Goal: Task Accomplishment & Management: Complete application form

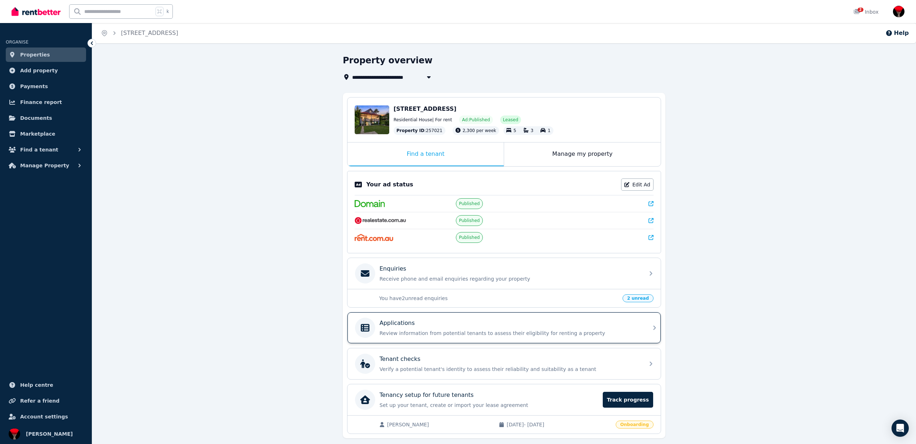
click at [391, 322] on p "Applications" at bounding box center [397, 323] width 35 height 9
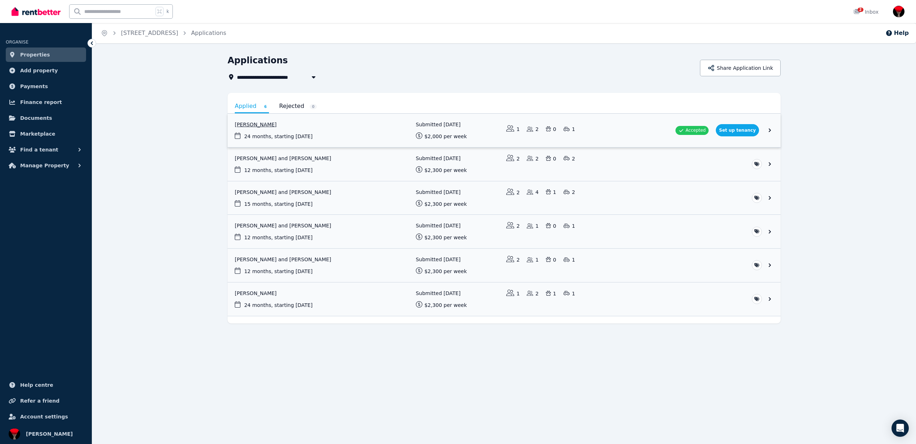
click at [741, 132] on link "View application: Miguel Garcia Flores" at bounding box center [504, 130] width 553 height 33
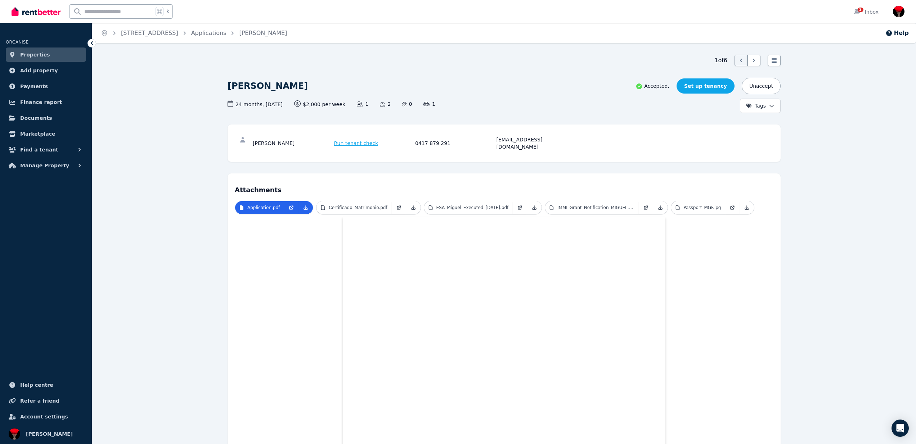
click at [715, 85] on link "Set up tenancy" at bounding box center [706, 85] width 58 height 15
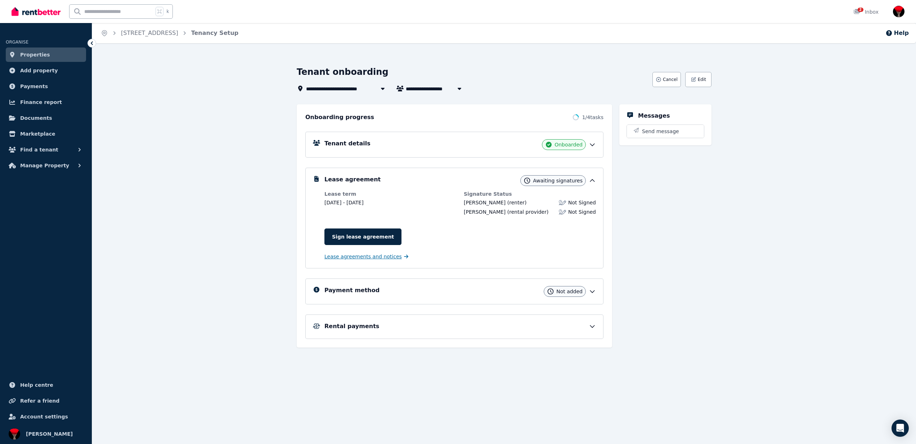
click at [362, 258] on span "Lease agreements and notices" at bounding box center [362, 256] width 77 height 7
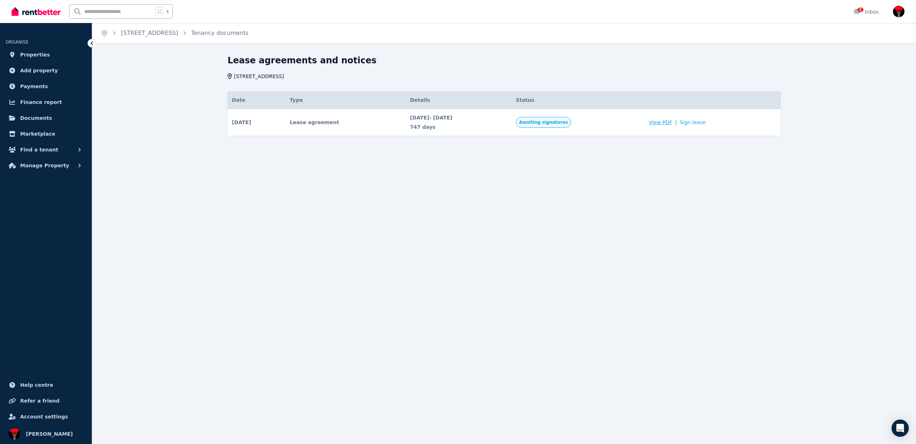
click at [672, 122] on span "View PDF" at bounding box center [660, 122] width 23 height 7
click at [706, 124] on link "Sign lease" at bounding box center [693, 122] width 26 height 7
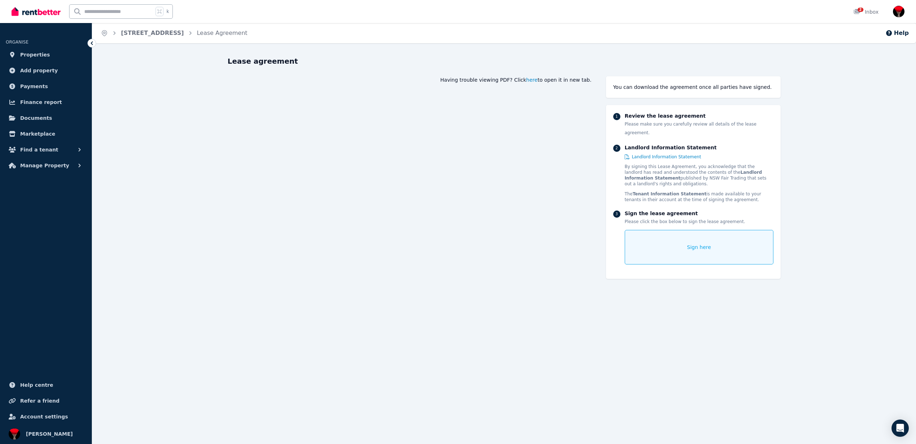
click at [536, 79] on span "here" at bounding box center [532, 79] width 12 height 7
click at [174, 34] on link "[STREET_ADDRESS]" at bounding box center [152, 33] width 63 height 7
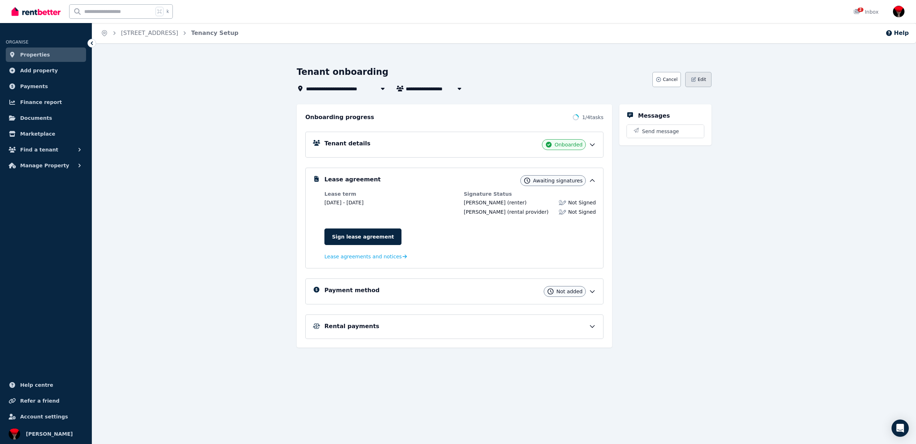
click at [701, 84] on button "Edit" at bounding box center [698, 79] width 26 height 15
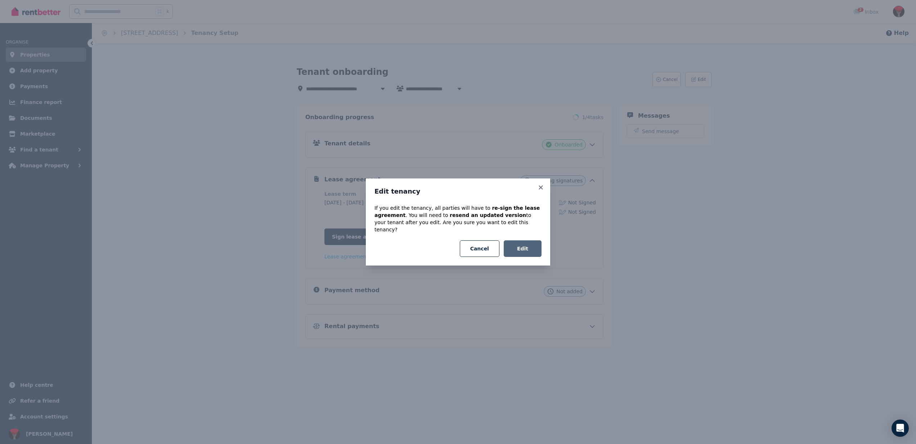
click at [534, 244] on button "Edit" at bounding box center [523, 249] width 38 height 17
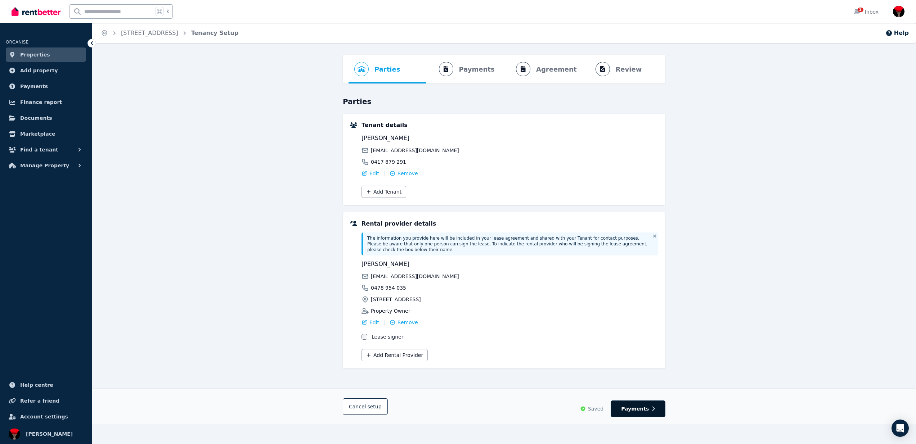
click at [633, 408] on span "Payments" at bounding box center [635, 408] width 28 height 7
select select "**********"
select select "*"
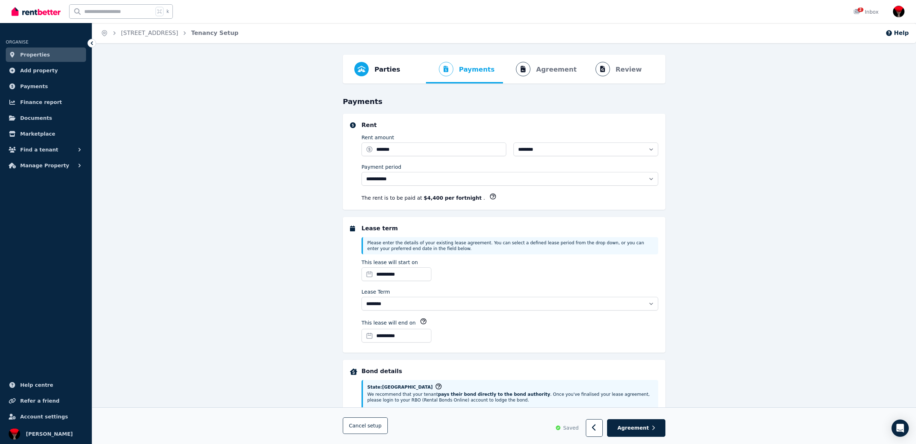
select select "**********"
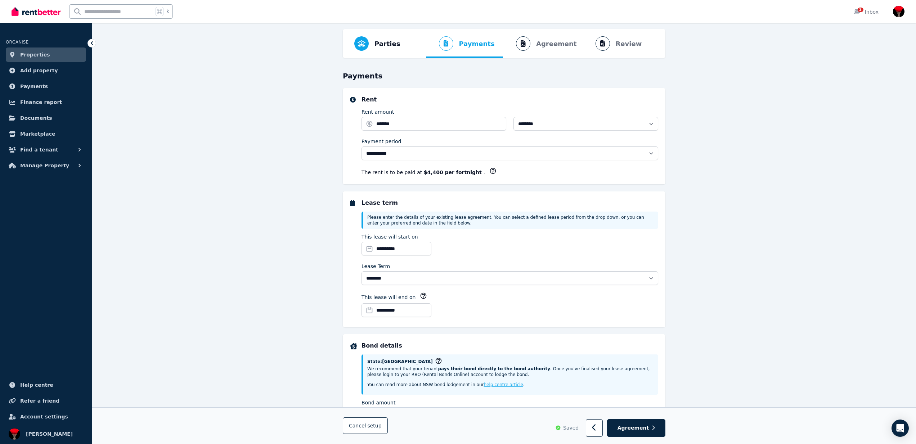
scroll to position [26, 0]
click at [377, 249] on input "**********" at bounding box center [397, 249] width 70 height 14
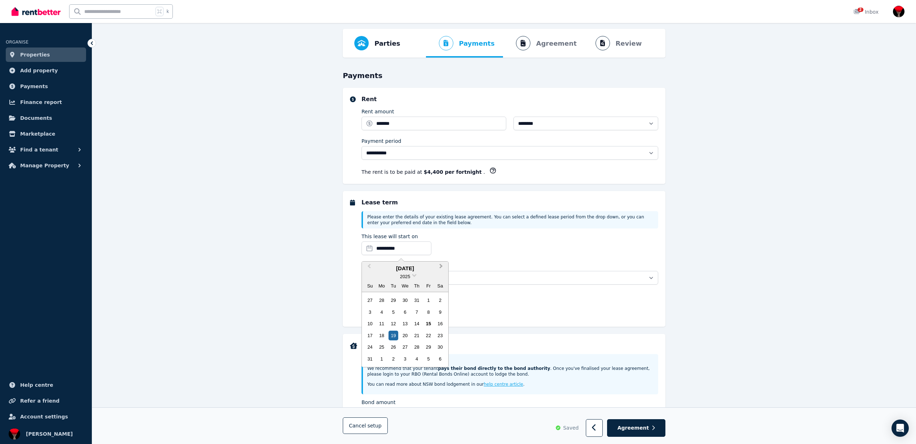
click at [441, 266] on span "Next Month" at bounding box center [441, 267] width 0 height 11
click at [381, 323] on div "15" at bounding box center [382, 324] width 10 height 10
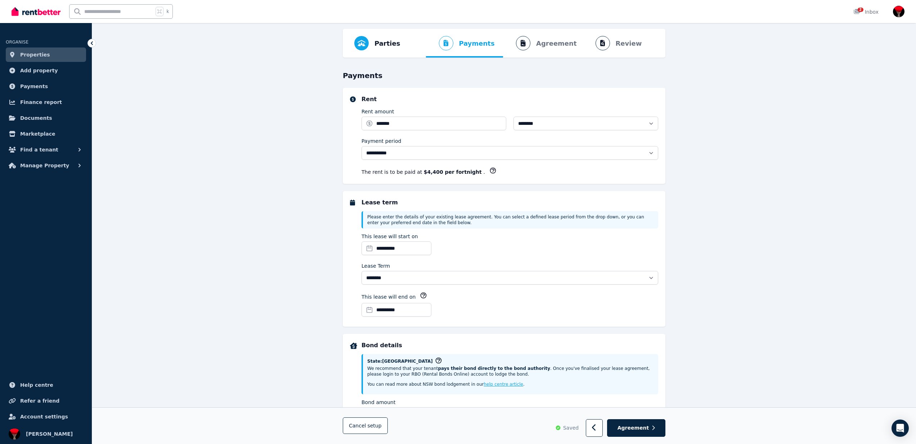
click at [391, 309] on input "**********" at bounding box center [397, 310] width 70 height 14
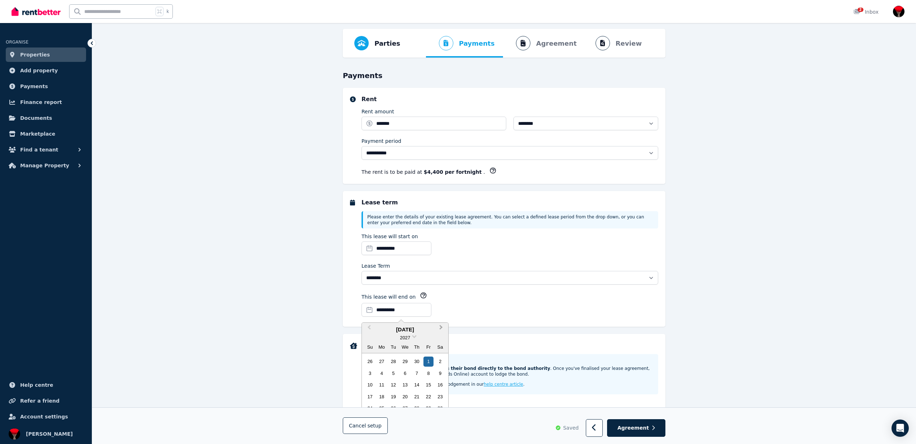
click at [441, 327] on span "Next Month" at bounding box center [441, 329] width 0 height 11
click at [371, 327] on button "Previous Month" at bounding box center [369, 330] width 12 height 12
click at [369, 327] on span "Previous Month" at bounding box center [369, 329] width 0 height 11
click at [406, 385] on div "15" at bounding box center [405, 385] width 10 height 10
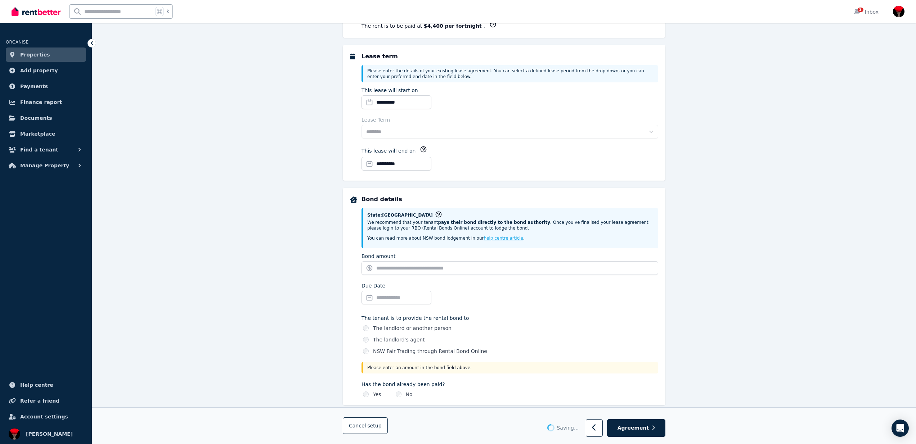
select select "**********"
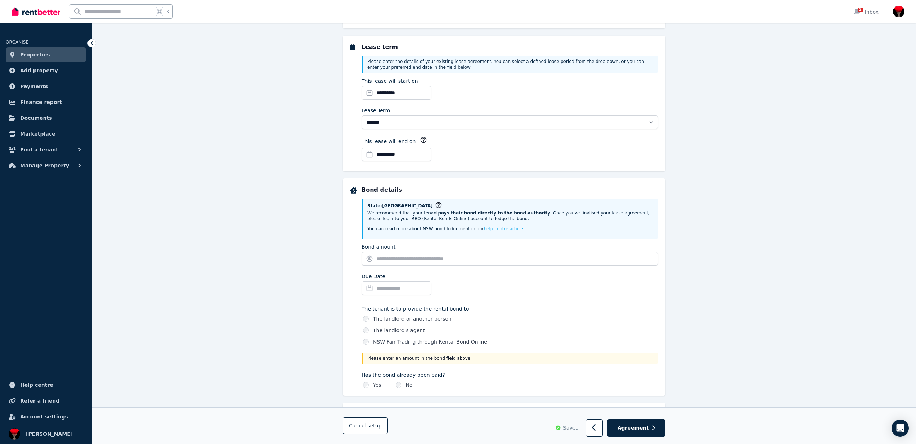
scroll to position [182, 0]
click at [387, 259] on input "Bond amount" at bounding box center [510, 259] width 297 height 14
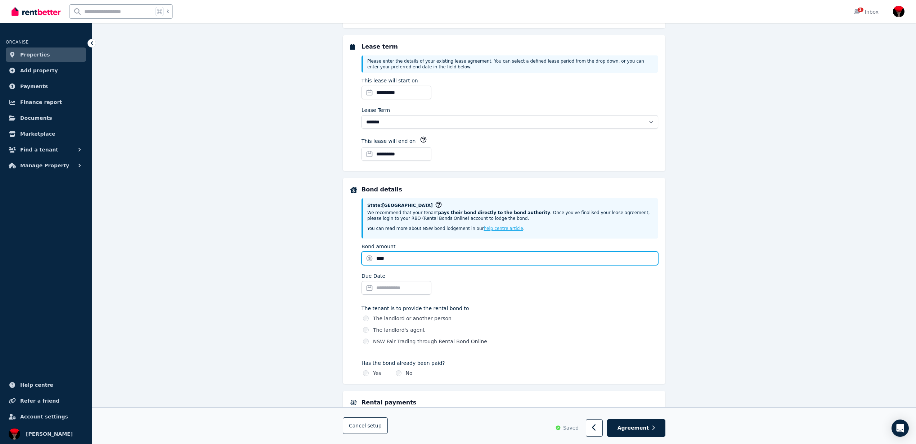
type input "****"
click at [403, 287] on input "Due Date" at bounding box center [397, 288] width 70 height 14
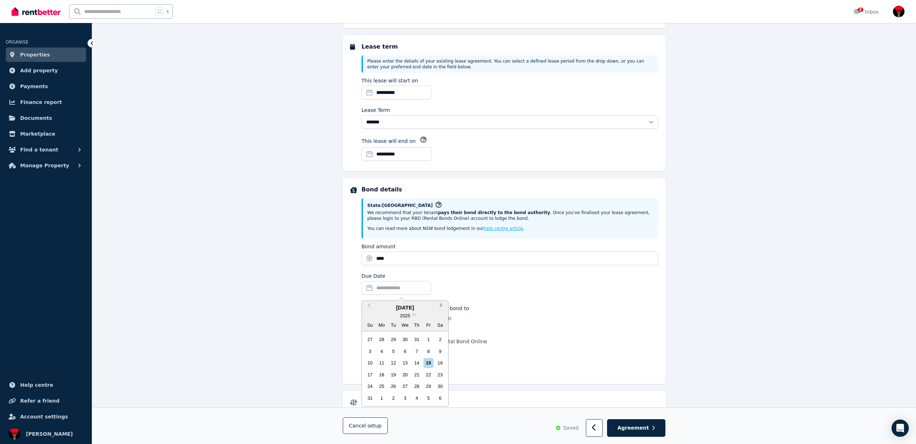
click at [441, 304] on span "Next Month" at bounding box center [441, 307] width 0 height 11
click at [383, 362] on div "15" at bounding box center [382, 363] width 10 height 10
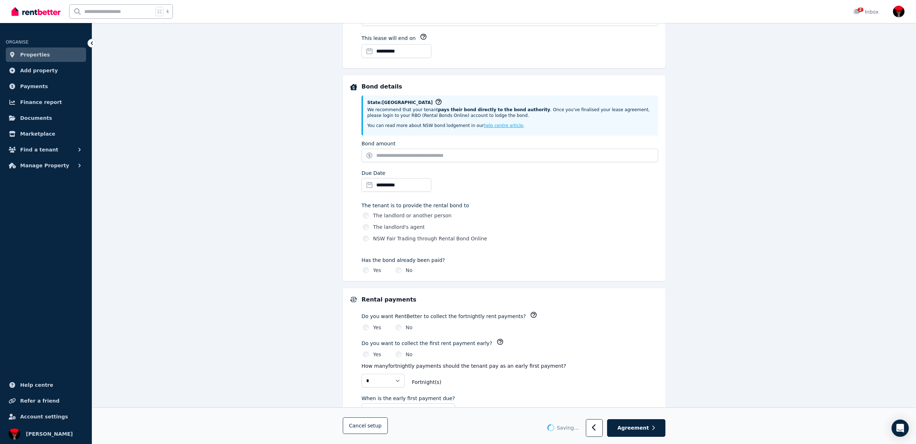
type input "*******"
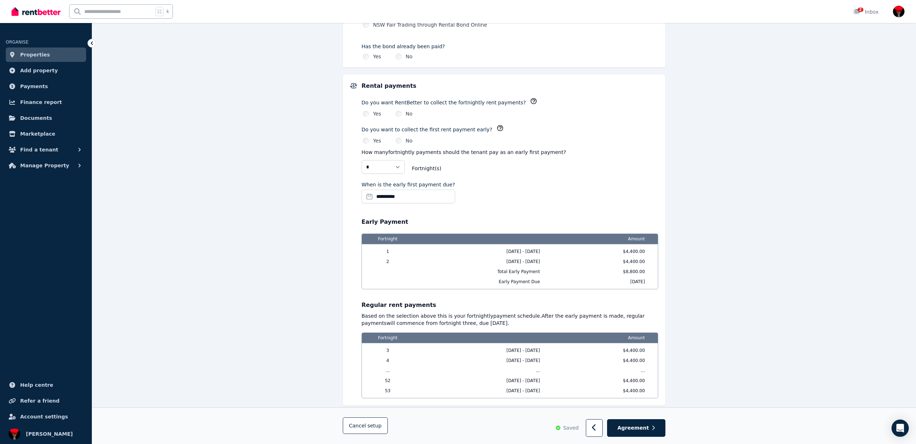
scroll to position [499, 0]
click at [382, 196] on input "**********" at bounding box center [409, 196] width 94 height 14
click at [384, 280] on div "18" at bounding box center [382, 283] width 10 height 10
click at [513, 188] on div "**********" at bounding box center [510, 193] width 297 height 25
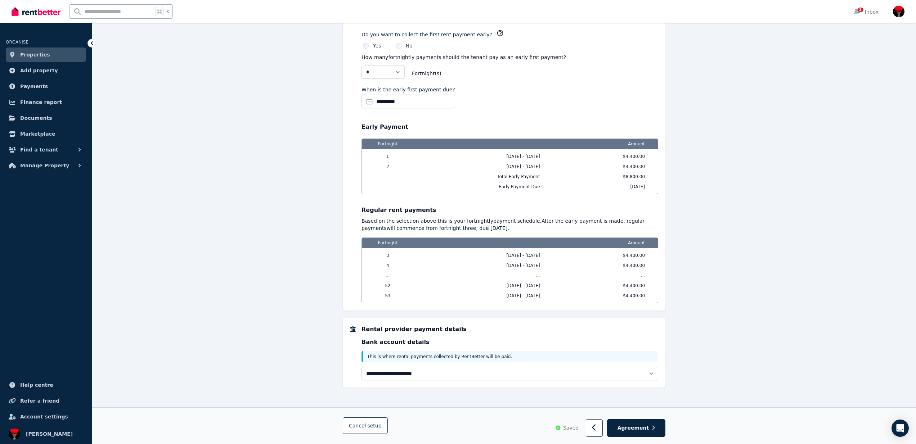
scroll to position [593, 0]
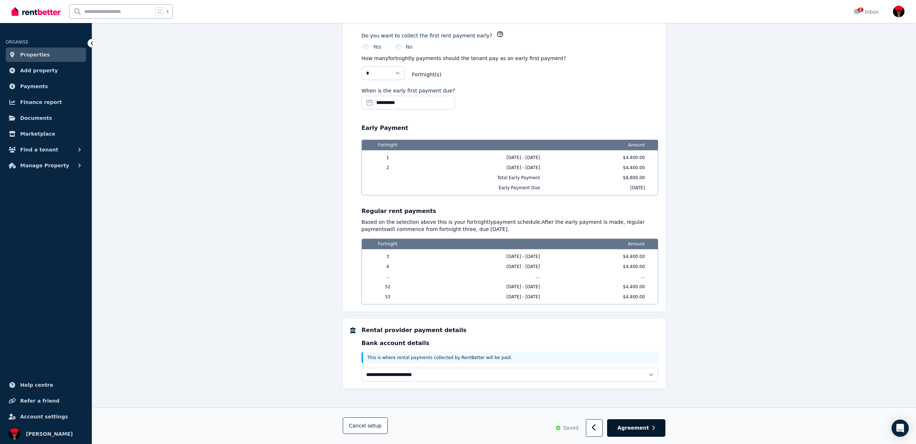
click at [640, 424] on button "Agreement" at bounding box center [636, 429] width 58 height 18
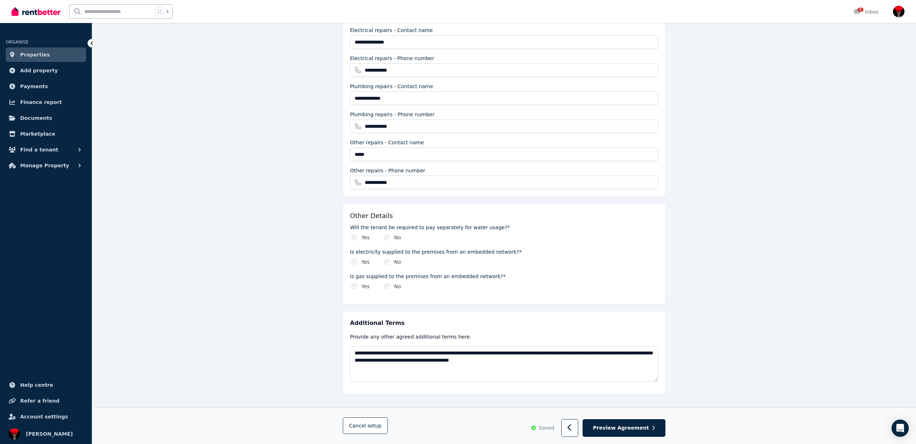
scroll to position [670, 0]
click at [612, 426] on span "Preview Agreement" at bounding box center [621, 428] width 56 height 7
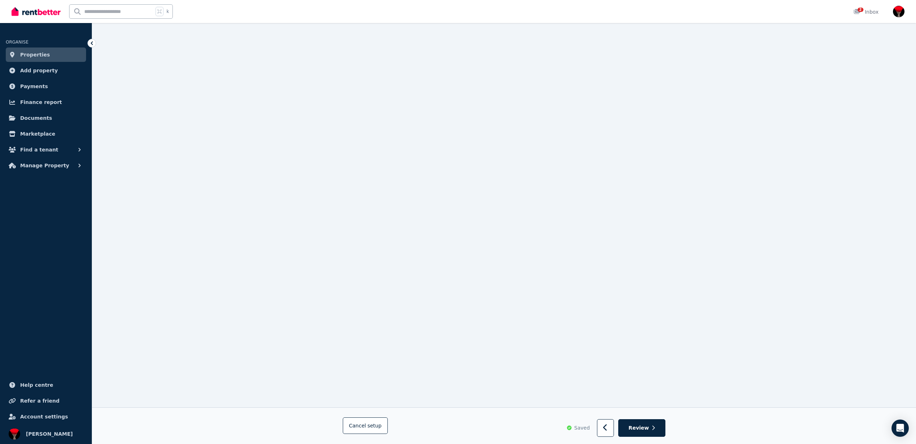
scroll to position [3303, 0]
click at [636, 430] on span "Review" at bounding box center [639, 428] width 21 height 7
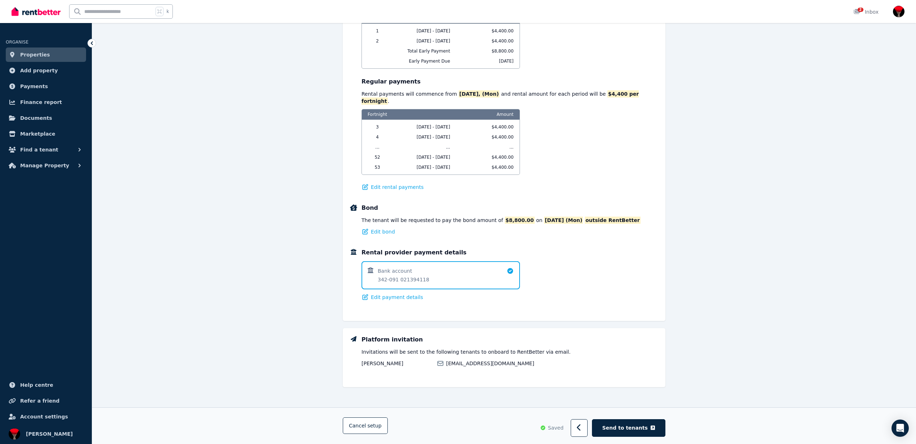
scroll to position [0, 0]
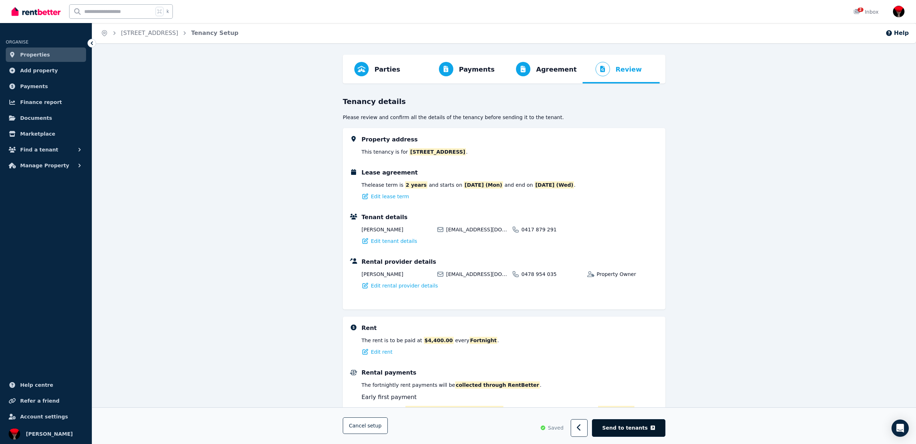
click at [636, 430] on span "Send to tenants" at bounding box center [624, 428] width 45 height 7
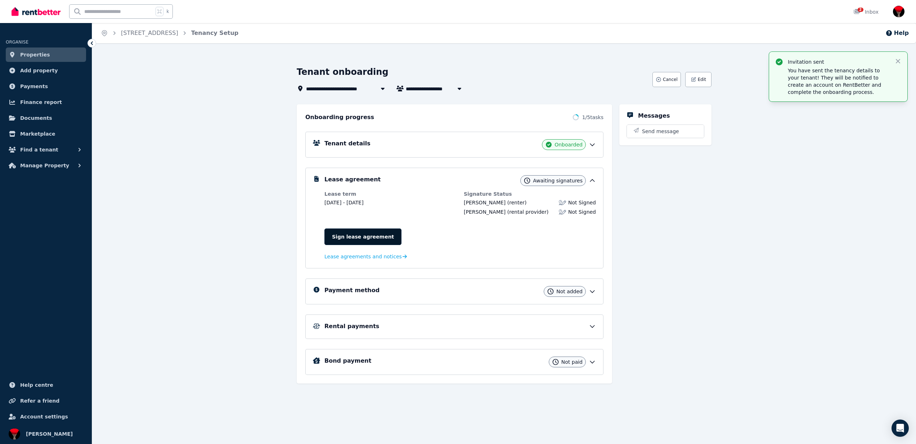
click at [354, 235] on link "Sign lease agreement" at bounding box center [362, 237] width 77 height 17
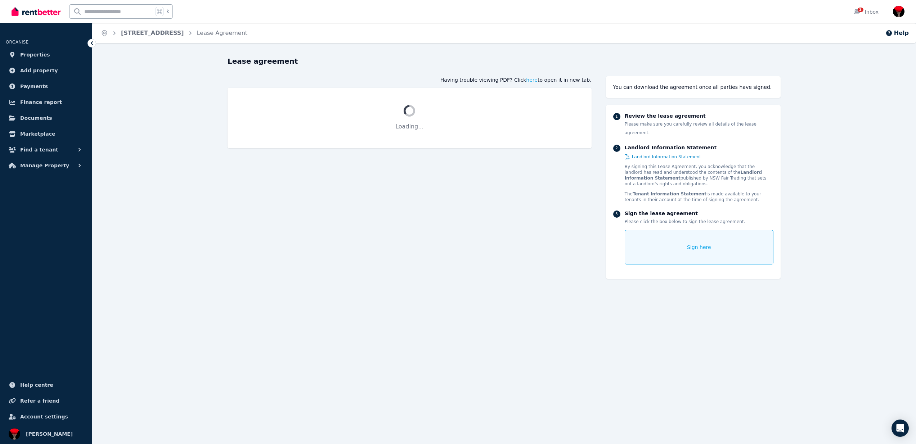
click at [672, 235] on div "Sign here" at bounding box center [699, 247] width 149 height 35
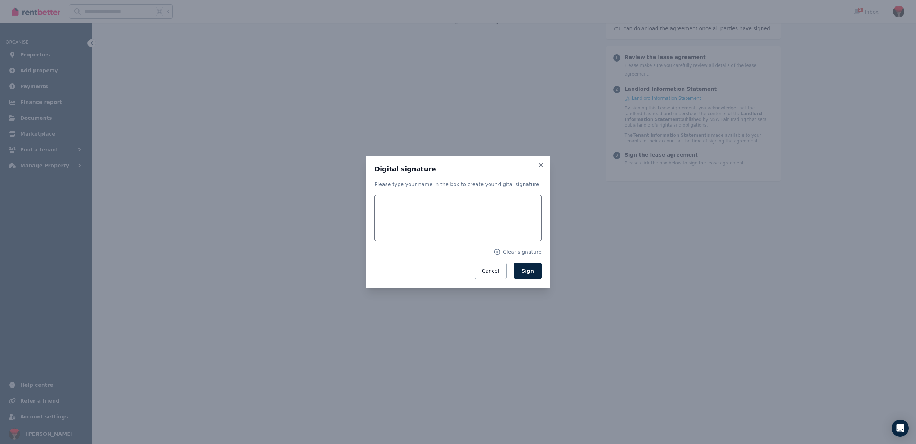
scroll to position [88, 0]
click at [424, 220] on input "text" at bounding box center [457, 218] width 167 height 46
type input "**********"
click at [531, 267] on button "Sign" at bounding box center [528, 271] width 28 height 17
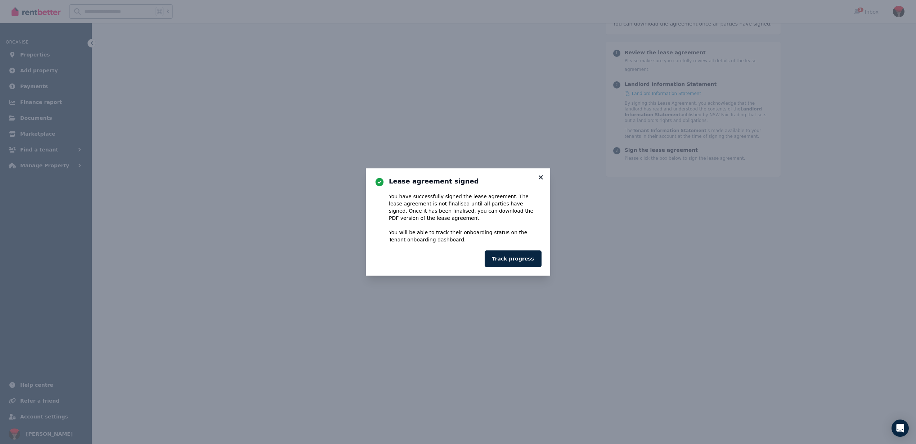
click at [540, 179] on icon at bounding box center [540, 177] width 7 height 6
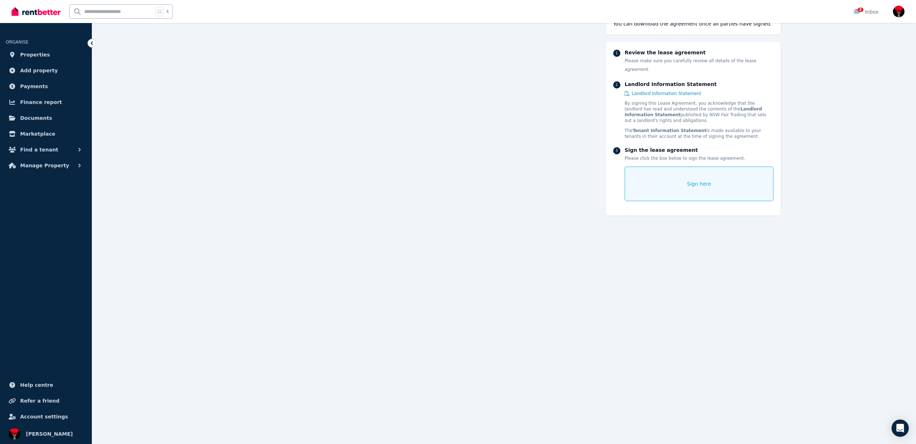
scroll to position [8311, 0]
click at [693, 169] on div "Sign here" at bounding box center [699, 184] width 149 height 35
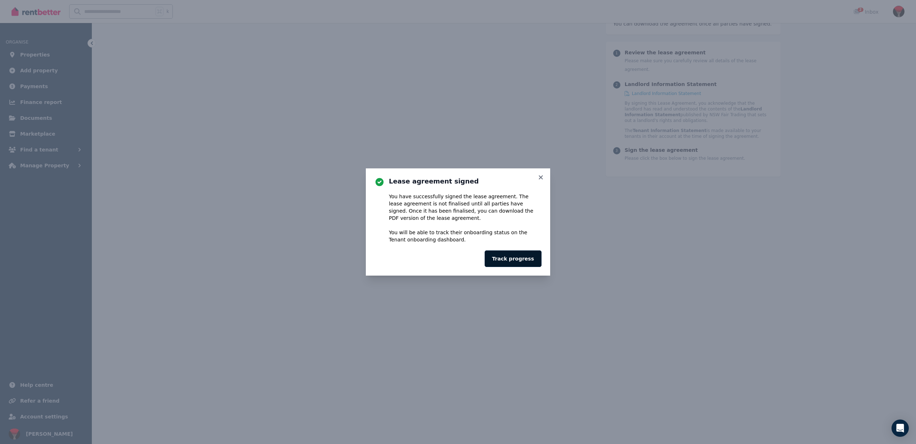
click at [514, 257] on button "Track progress" at bounding box center [513, 259] width 57 height 17
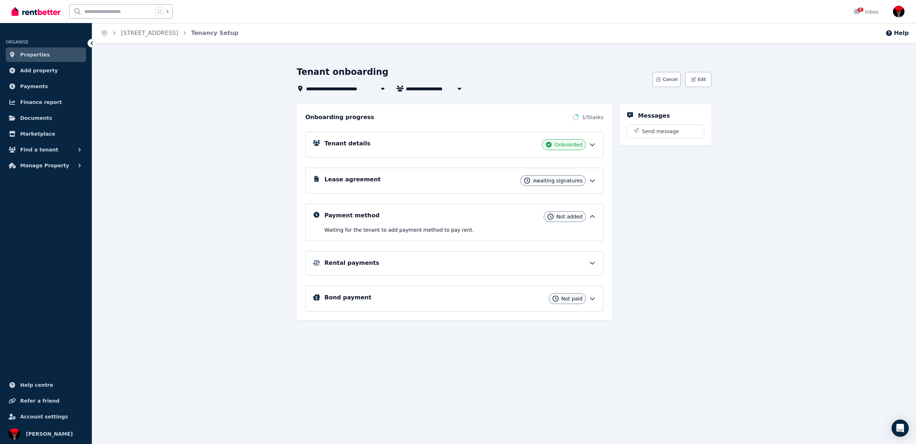
click at [551, 178] on span "Awaiting signatures" at bounding box center [558, 180] width 50 height 7
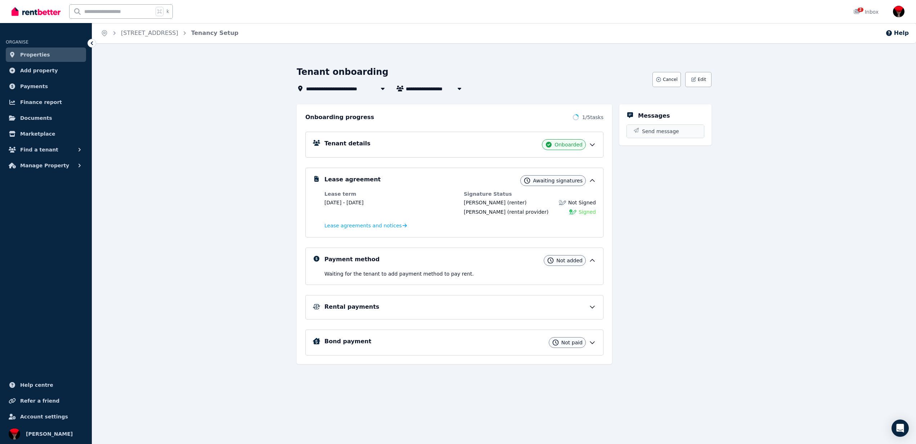
click at [663, 130] on span "Send message" at bounding box center [660, 131] width 37 height 7
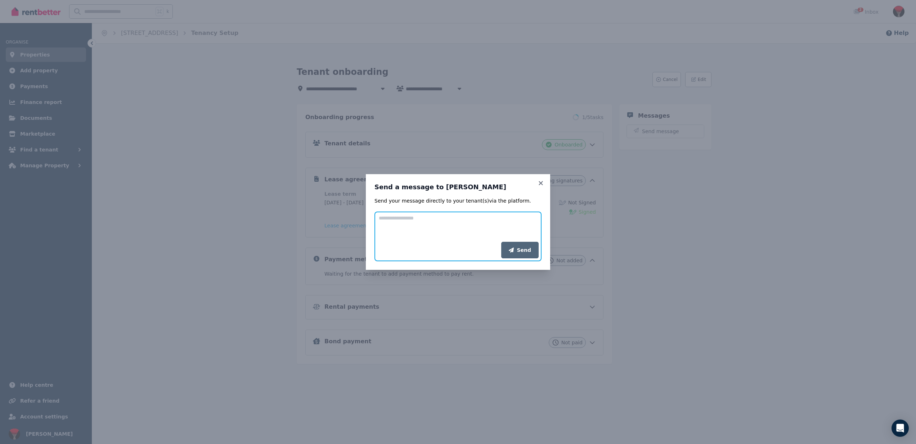
click at [401, 227] on textarea "Add your message" at bounding box center [457, 227] width 167 height 30
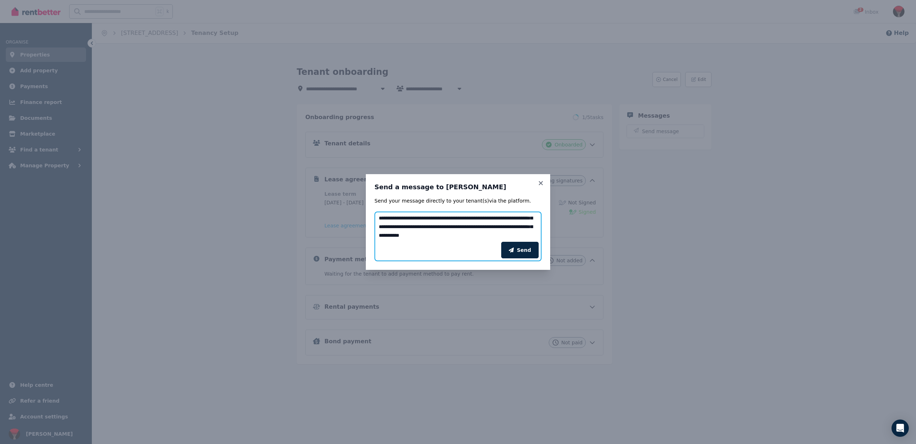
scroll to position [14, 0]
type textarea "**********"
click at [517, 250] on button "Send" at bounding box center [519, 250] width 37 height 17
click at [517, 250] on div "Sending..." at bounding box center [457, 254] width 167 height 13
